Goal: Communication & Community: Answer question/provide support

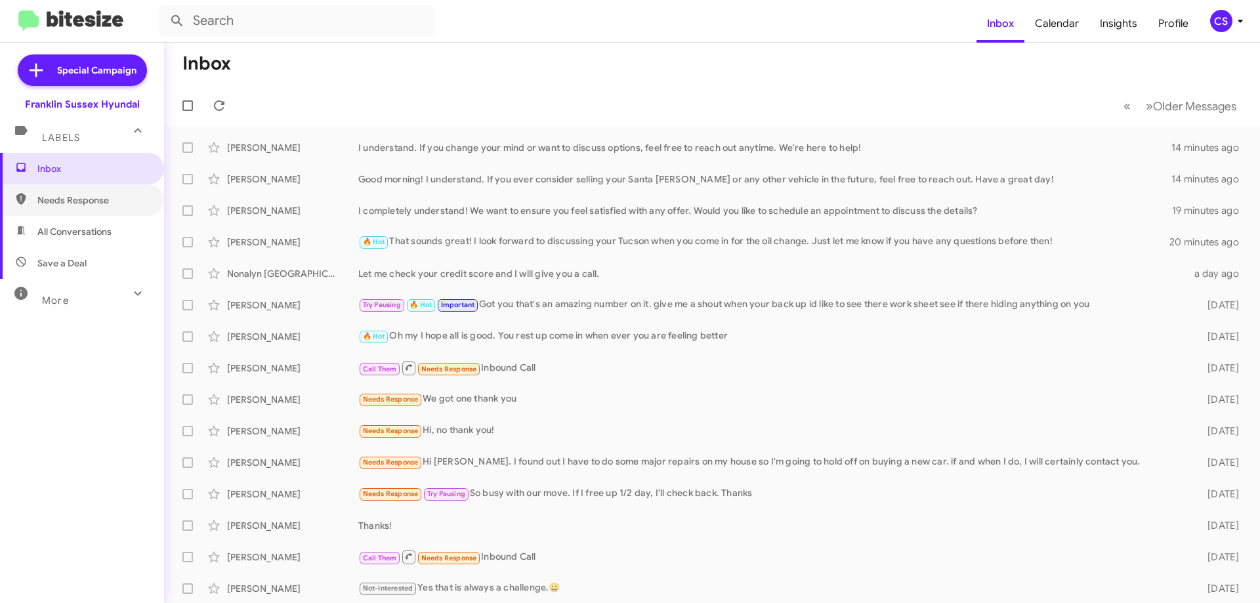
click at [51, 196] on span "Needs Response" at bounding box center [93, 200] width 112 height 13
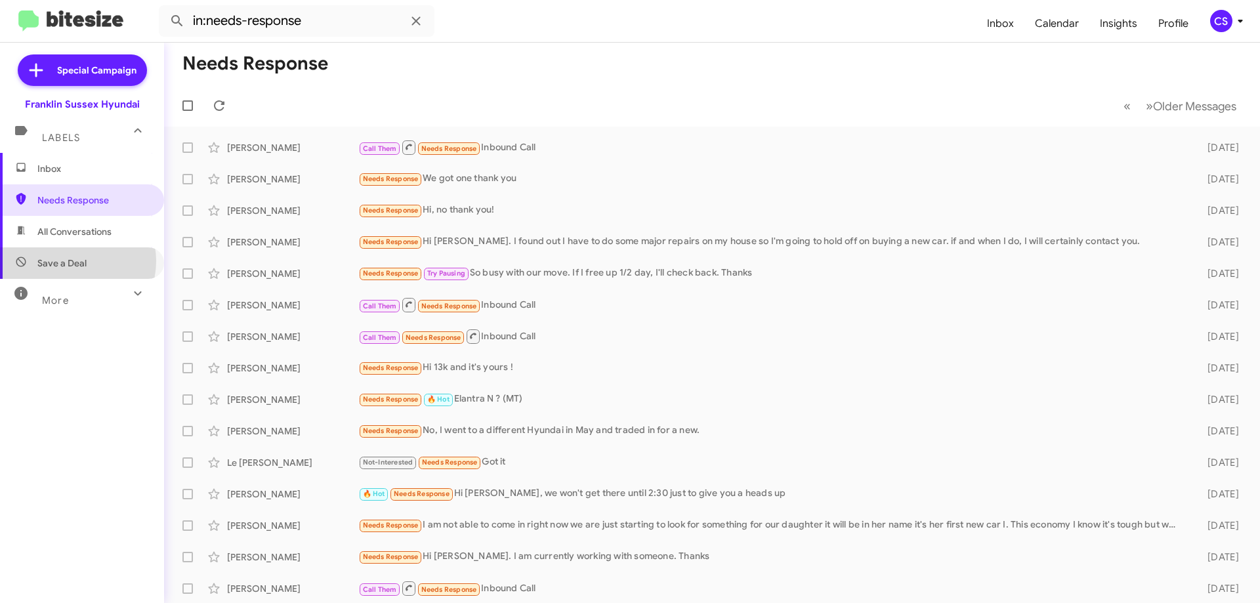
click at [74, 261] on span "Save a Deal" at bounding box center [61, 263] width 49 height 13
type input "in:not-interested"
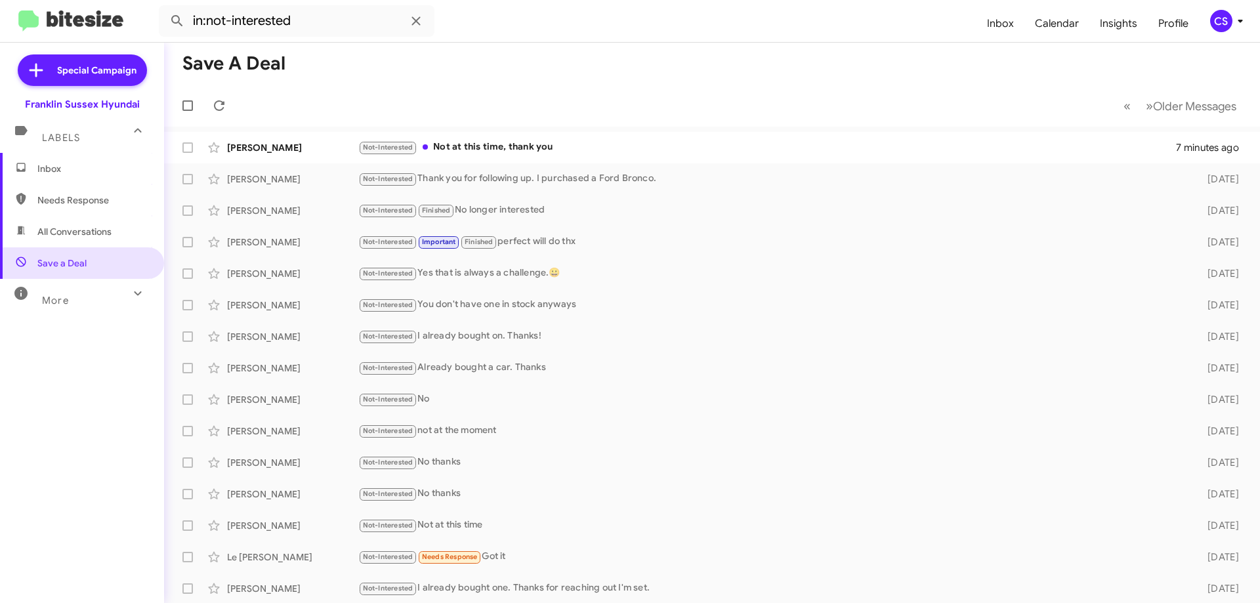
click at [506, 147] on div "Not-Interested Not at this time, thank you" at bounding box center [767, 147] width 818 height 15
